Goal: Transaction & Acquisition: Purchase product/service

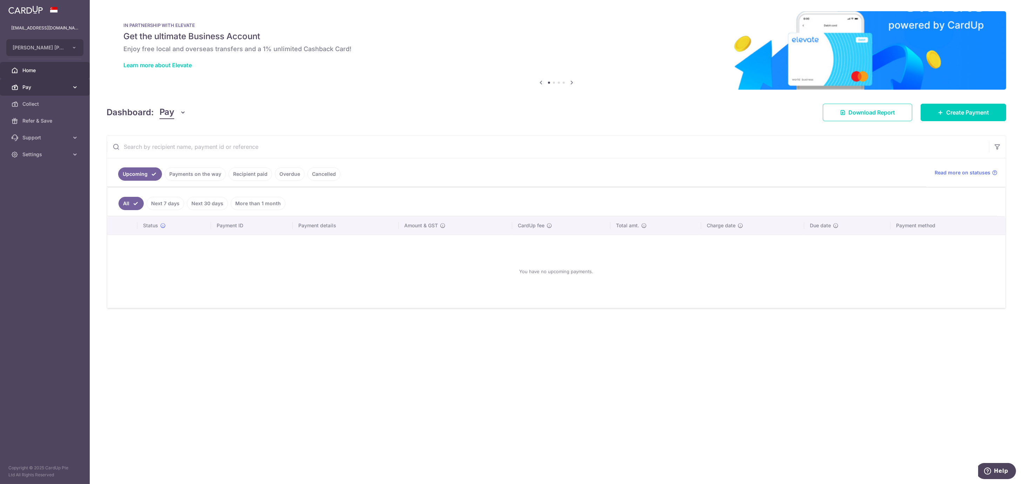
click at [35, 87] on span "Pay" at bounding box center [45, 87] width 46 height 7
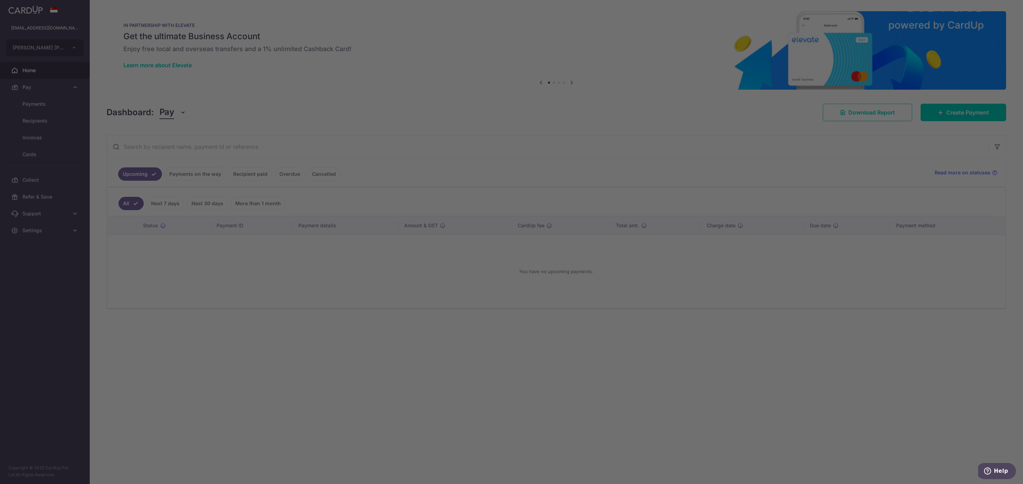
click at [34, 103] on div at bounding box center [516, 244] width 1033 height 489
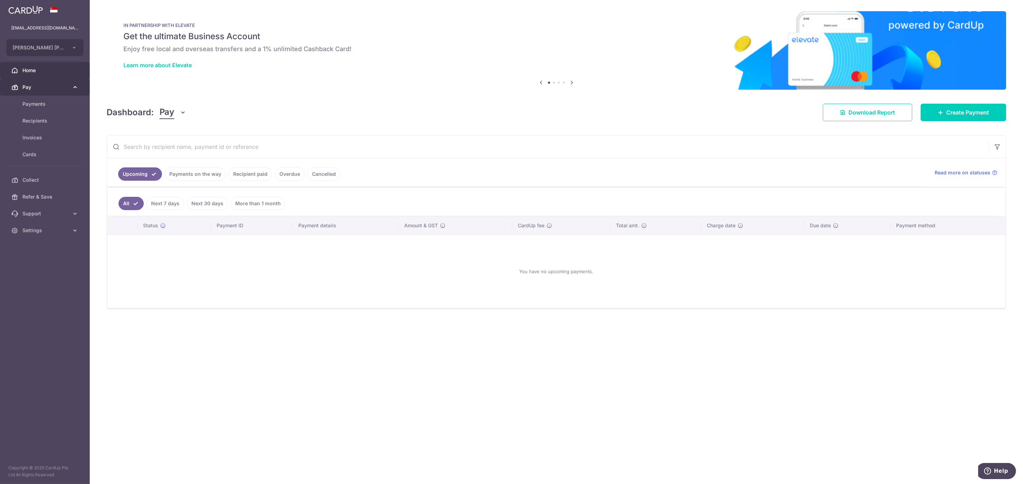
click at [35, 87] on span "Pay" at bounding box center [45, 87] width 46 height 7
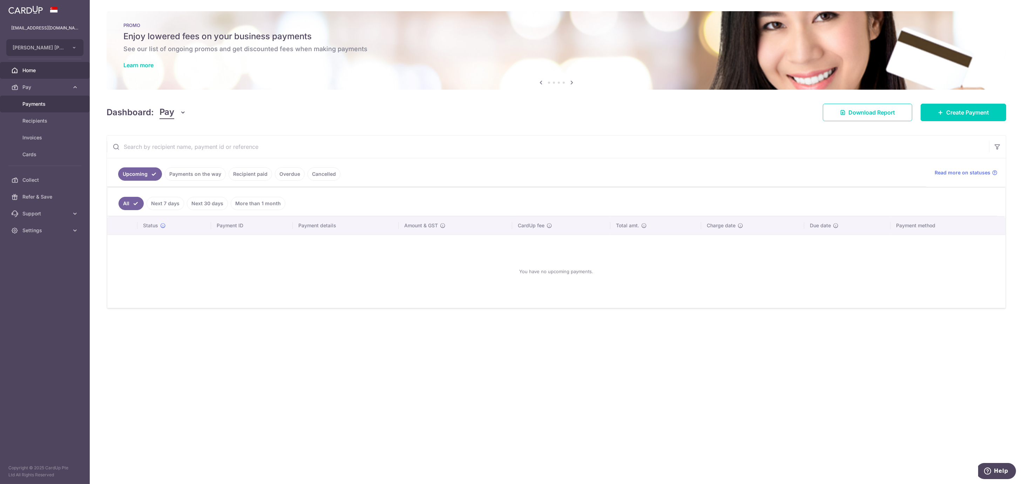
click at [40, 104] on span "Payments" at bounding box center [45, 104] width 46 height 7
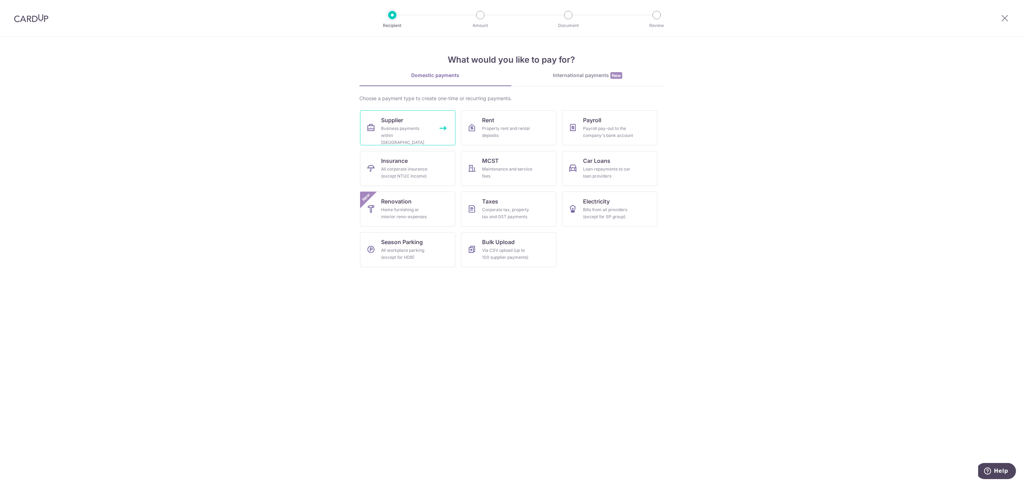
click at [426, 132] on div "Business payments within Singapore" at bounding box center [406, 135] width 50 height 21
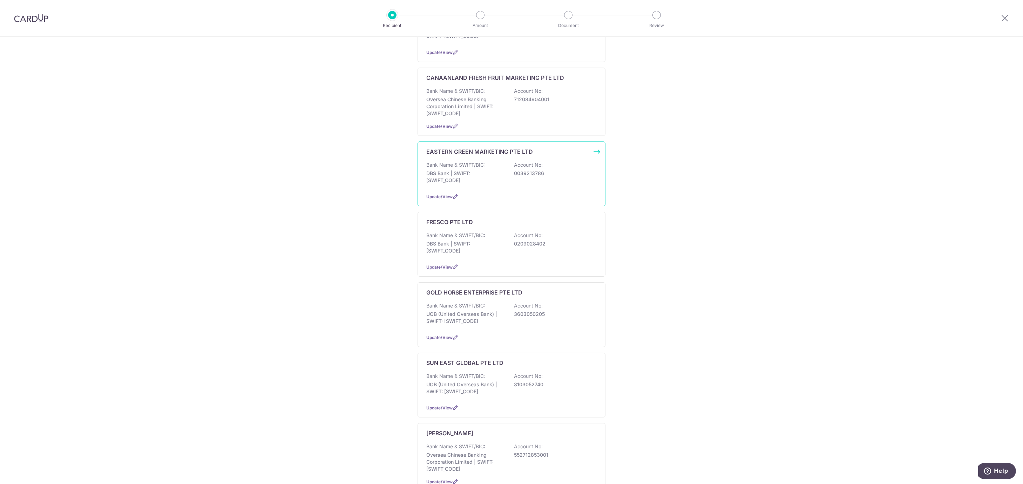
scroll to position [374, 0]
click at [494, 300] on div "Bank Name & SWIFT/BIC: UOB (United Overseas Bank) | SWIFT: UOVBSGSGXXX Account …" at bounding box center [511, 311] width 170 height 26
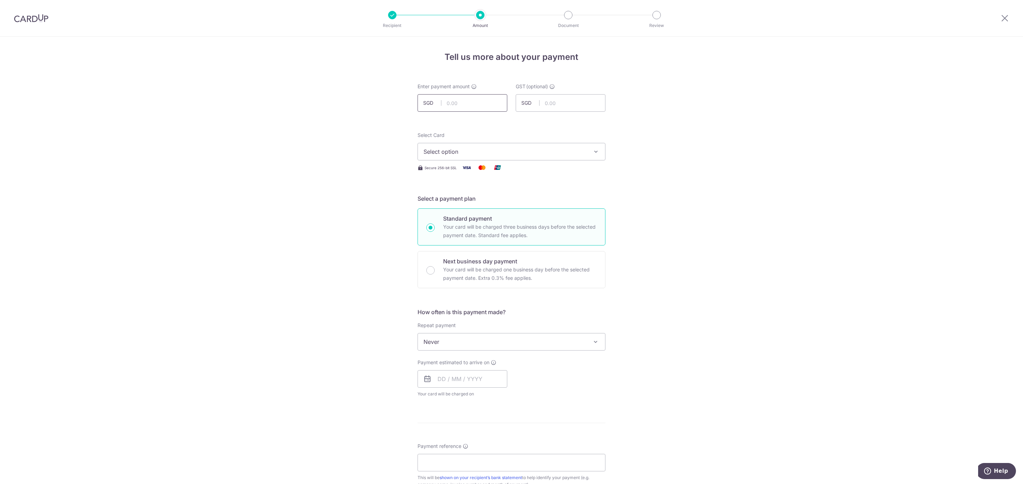
click at [455, 105] on input "text" at bounding box center [462, 103] width 90 height 18
drag, startPoint x: 468, startPoint y: 103, endPoint x: 478, endPoint y: 110, distance: 12.9
click at [478, 110] on input "15107.72" at bounding box center [462, 103] width 90 height 18
drag, startPoint x: 478, startPoint y: 99, endPoint x: 404, endPoint y: 123, distance: 78.6
click at [404, 123] on div "Tell us more about your payment Enter payment amount SGD 15107.72 GST (optional…" at bounding box center [511, 377] width 1023 height 681
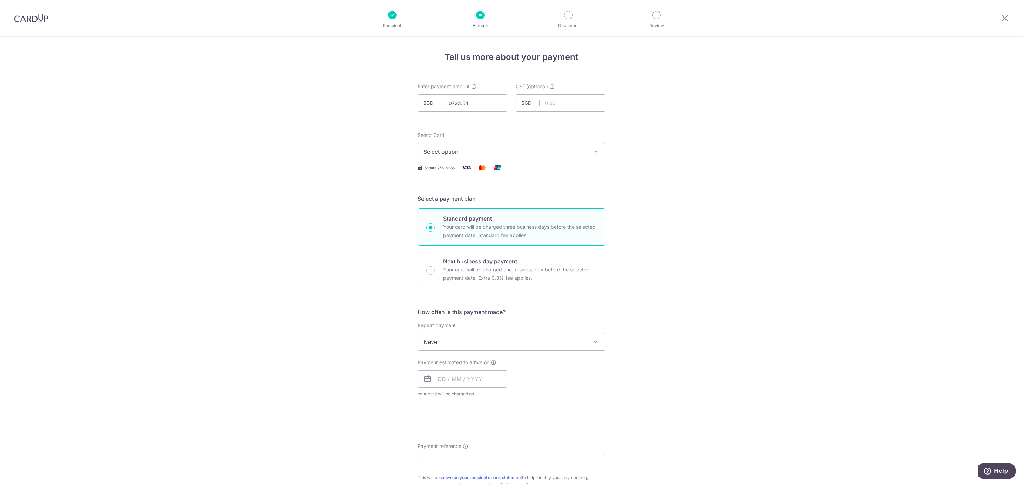
type input "10,723.54"
click at [497, 155] on span "Select option" at bounding box center [504, 152] width 163 height 8
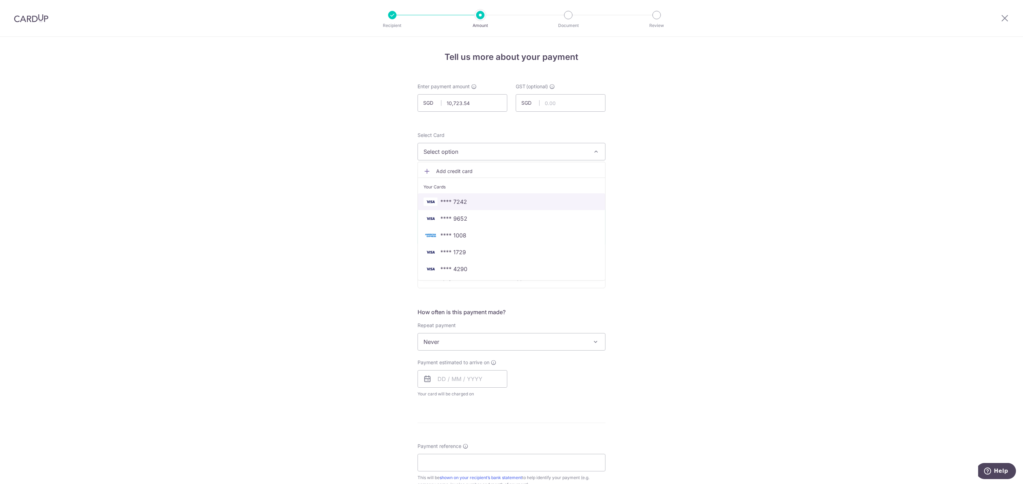
click at [462, 202] on span "**** 7242" at bounding box center [453, 202] width 27 height 8
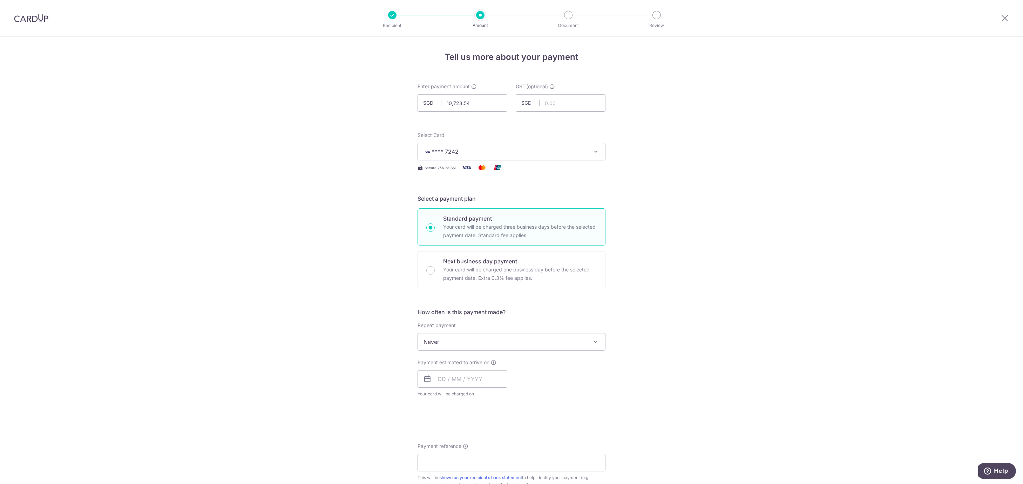
click at [359, 66] on div "Tell us more about your payment Enter payment amount SGD 10,723.54 10723.54 GST…" at bounding box center [511, 377] width 1023 height 681
click at [459, 380] on input "text" at bounding box center [462, 380] width 90 height 18
click at [440, 444] on link "6" at bounding box center [445, 442] width 11 height 11
click at [456, 383] on input "06/10/2025" at bounding box center [462, 380] width 90 height 18
click at [499, 430] on link "3" at bounding box center [501, 428] width 11 height 11
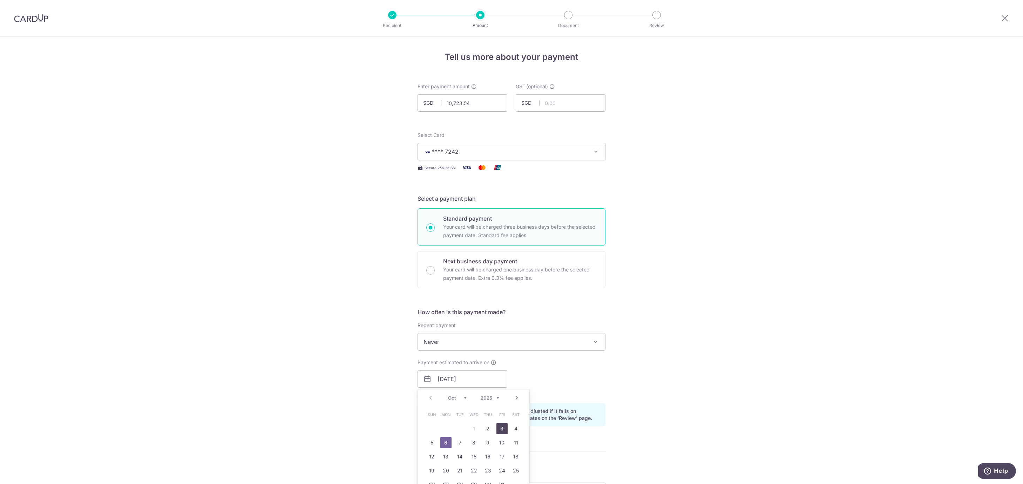
type input "03/10/2025"
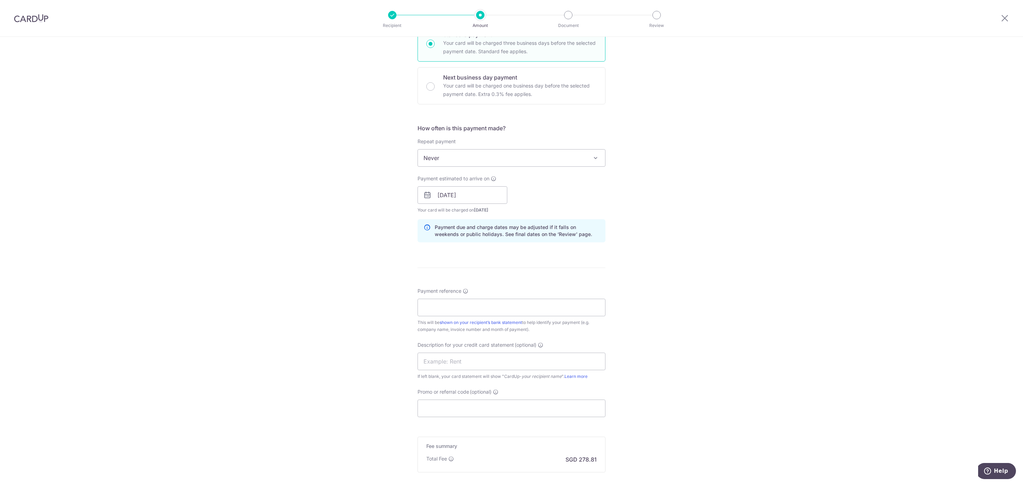
scroll to position [187, 0]
click at [467, 317] on div "Payment reference This will be shown on your recipient’s bank statement to help…" at bounding box center [511, 308] width 188 height 46
click at [463, 305] on input "Payment reference" at bounding box center [511, 305] width 188 height 18
type input "KIAN SENG YONG IMPORT AND EXPORT PT"
click at [435, 362] on input "text" at bounding box center [511, 359] width 188 height 18
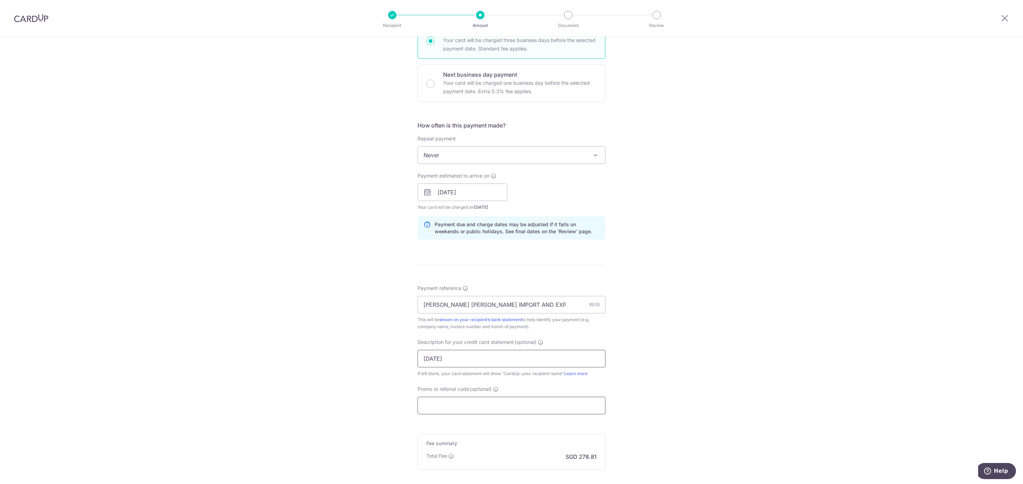
type input "AUG'25"
click at [430, 414] on input "Promo or referral code (optional)" at bounding box center [511, 406] width 188 height 18
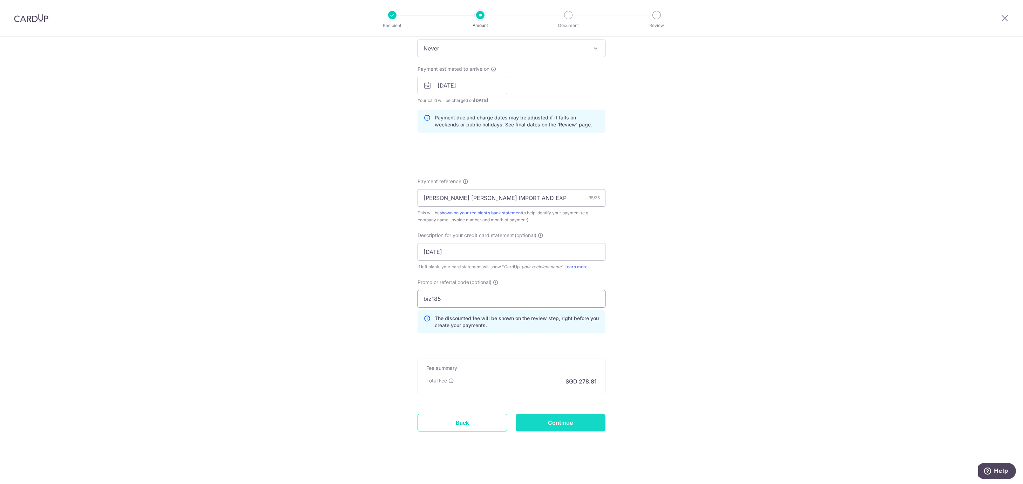
type input "biz185"
click at [577, 422] on input "Continue" at bounding box center [561, 423] width 90 height 18
type input "Create Schedule"
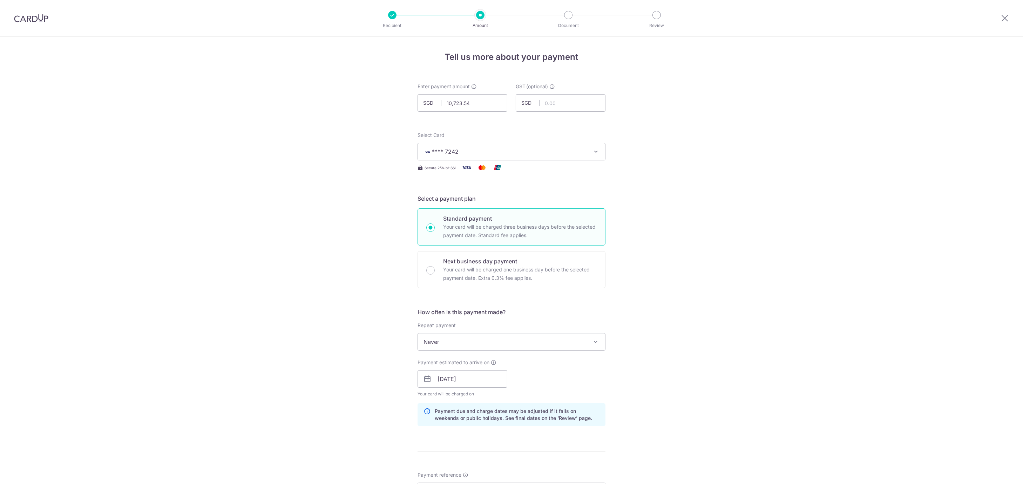
scroll to position [316, 0]
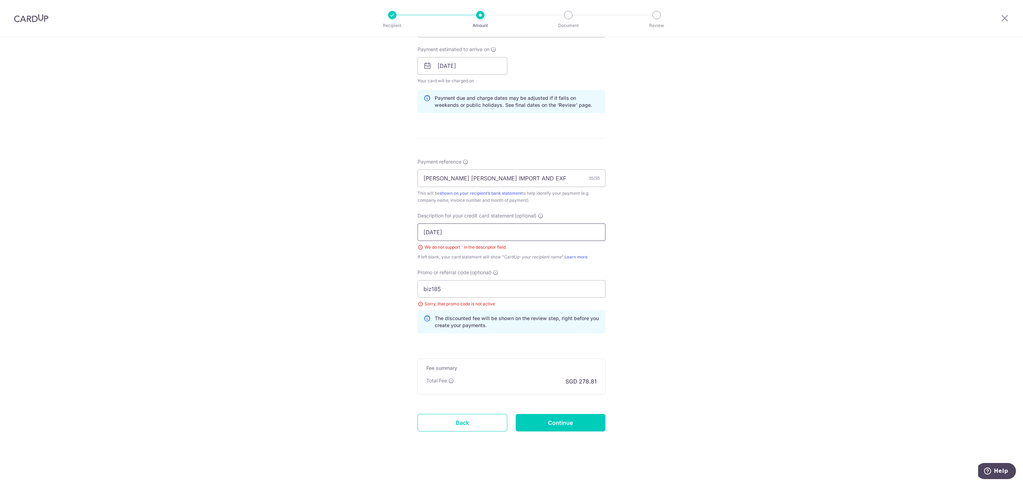
drag, startPoint x: 444, startPoint y: 233, endPoint x: 430, endPoint y: 231, distance: 13.5
click at [430, 231] on input "AUG'25" at bounding box center [511, 233] width 188 height 18
type input "AUG 2025"
drag, startPoint x: 439, startPoint y: 283, endPoint x: 382, endPoint y: 282, distance: 57.1
click at [382, 282] on div "Tell us more about your payment Enter payment amount SGD 10,723.54 10723.54 GST…" at bounding box center [511, 103] width 1023 height 761
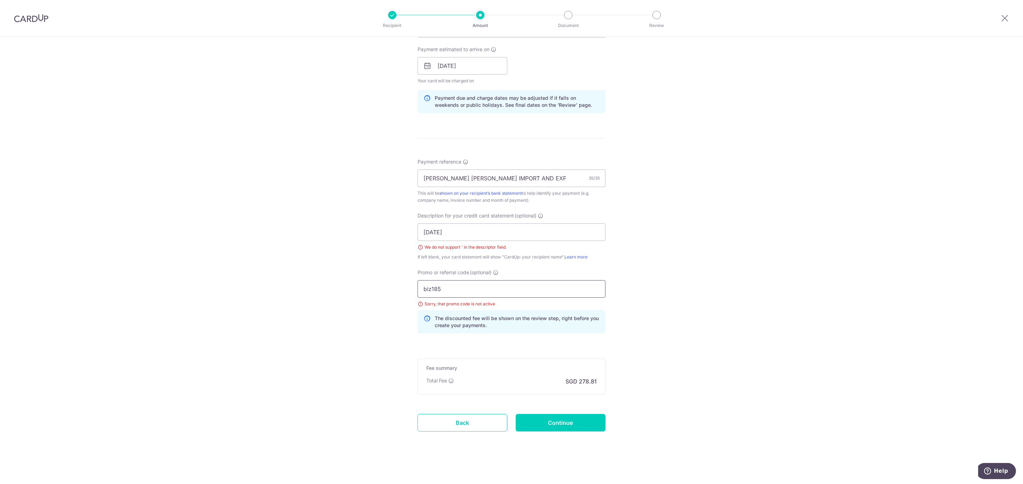
type input "i"
type input "biz185"
click at [569, 422] on input "Continue" at bounding box center [561, 423] width 90 height 18
type input "Create Schedule"
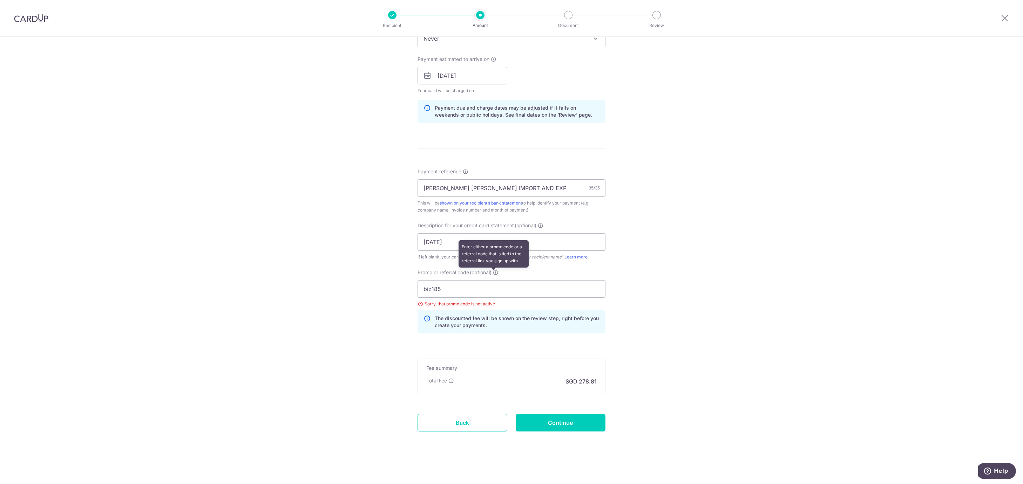
click at [494, 272] on icon at bounding box center [496, 273] width 6 height 6
click at [494, 280] on input "biz185" at bounding box center [511, 289] width 188 height 18
drag, startPoint x: 457, startPoint y: 288, endPoint x: 383, endPoint y: 281, distance: 74.3
click at [383, 282] on div "Tell us more about your payment Enter payment amount SGD 10,723.54 10723.54 GST…" at bounding box center [511, 108] width 1023 height 751
paste input "BOFF"
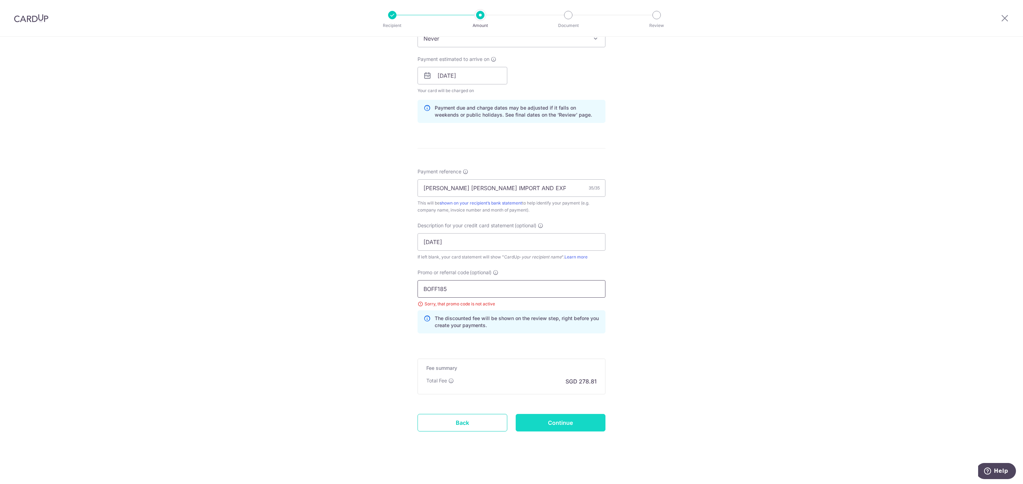
type input "BOFF185"
click at [563, 422] on input "Continue" at bounding box center [561, 423] width 90 height 18
type input "Update Schedule"
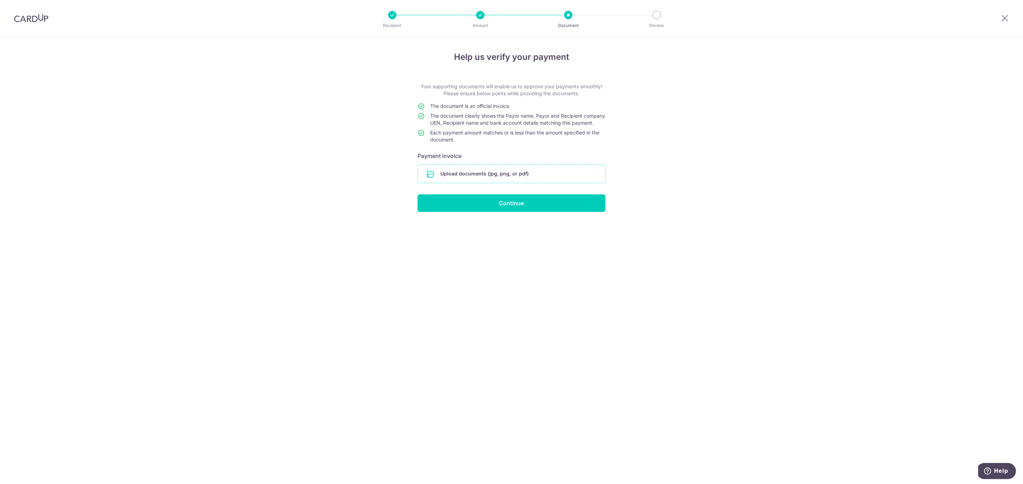
click at [506, 182] on input "file" at bounding box center [511, 174] width 187 height 18
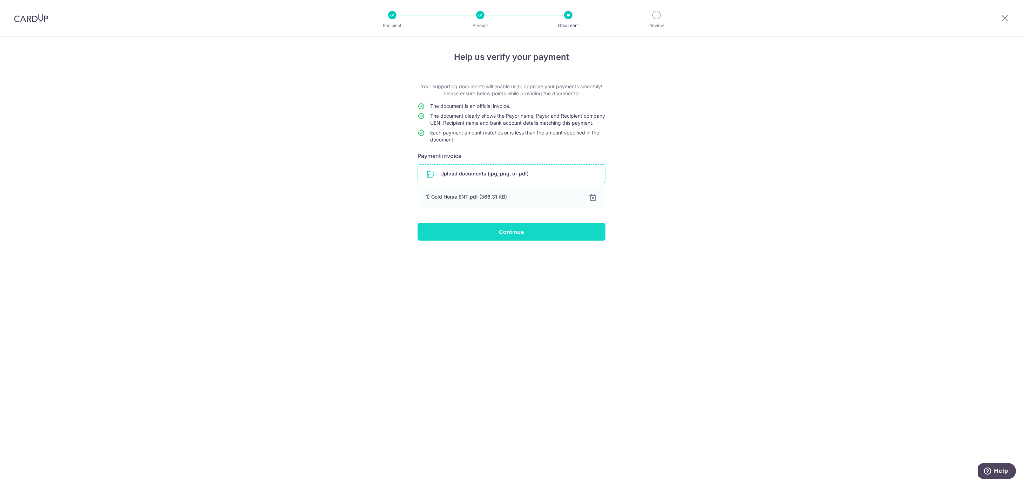
click at [490, 234] on input "Continue" at bounding box center [511, 232] width 188 height 18
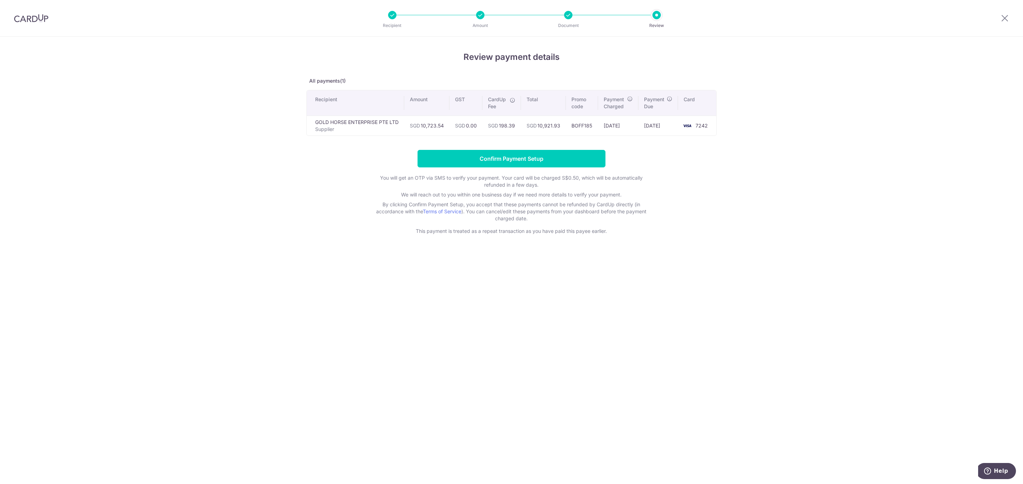
drag, startPoint x: 690, startPoint y: 140, endPoint x: 465, endPoint y: 125, distance: 224.8
click at [484, 127] on div "Review payment details All payments(1) Recipient Amount GST CardUp Fee Total Pr…" at bounding box center [511, 143] width 410 height 184
click at [391, 135] on td "GOLD HORSE ENTERPRISE PTE LTD Supplier" at bounding box center [355, 126] width 97 height 20
drag, startPoint x: 727, startPoint y: 126, endPoint x: 303, endPoint y: 121, distance: 424.2
click at [303, 121] on div "Review payment details All payments(1) Recipient Amount GST CardUp Fee Total Pr…" at bounding box center [511, 261] width 1023 height 448
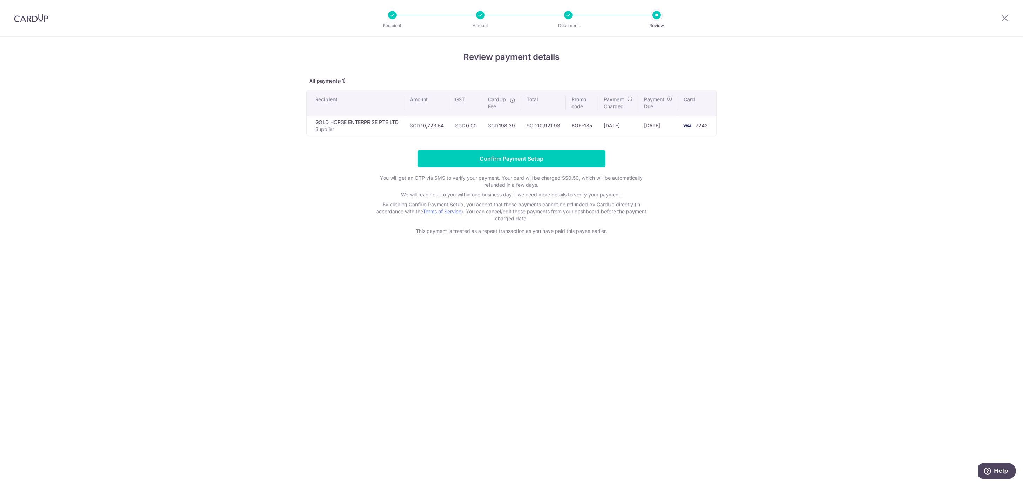
copy div
click at [534, 151] on input "Confirm Payment Setup" at bounding box center [511, 159] width 188 height 18
click at [531, 157] on form "Confirm Payment Setup You will get an OTP via SMS to verify your payment. Your …" at bounding box center [511, 192] width 410 height 85
